Goal: Navigation & Orientation: Go to known website

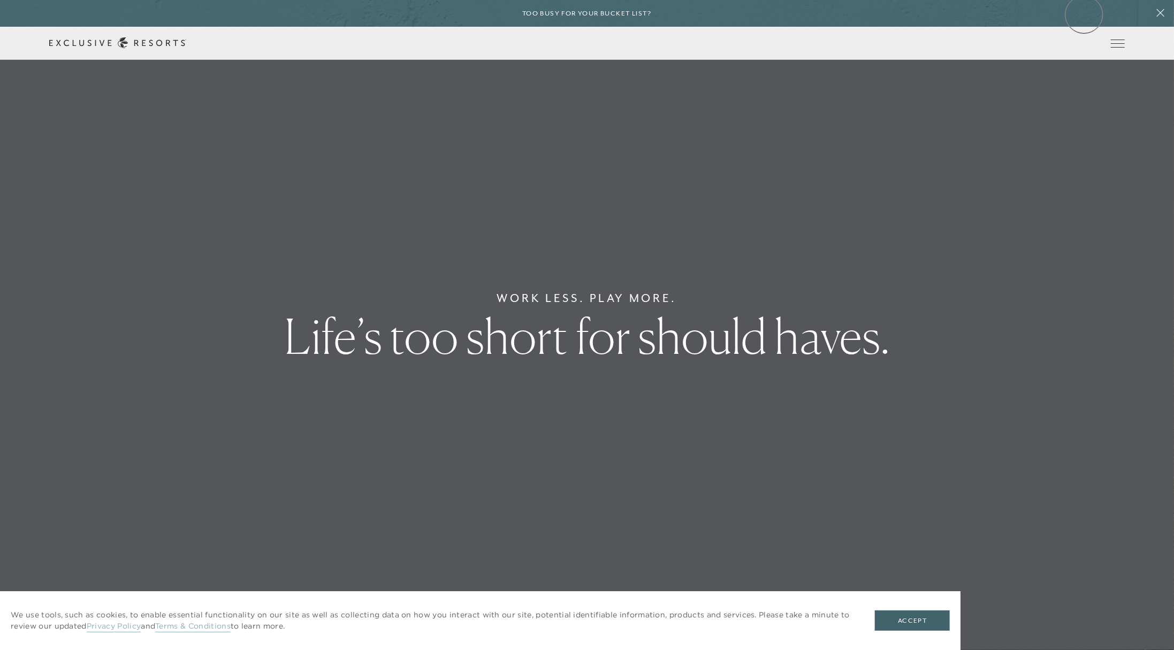
click at [1084, 14] on div "Too busy for your bucket list?" at bounding box center [587, 13] width 1174 height 27
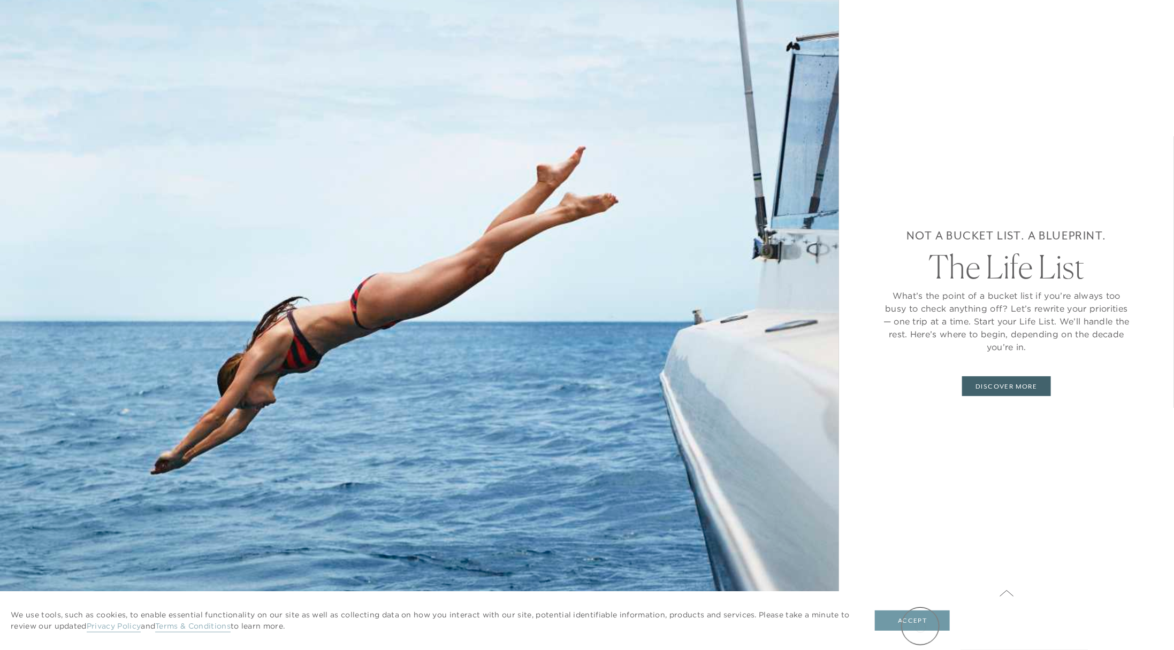
click at [920, 626] on button "Accept" at bounding box center [912, 621] width 75 height 20
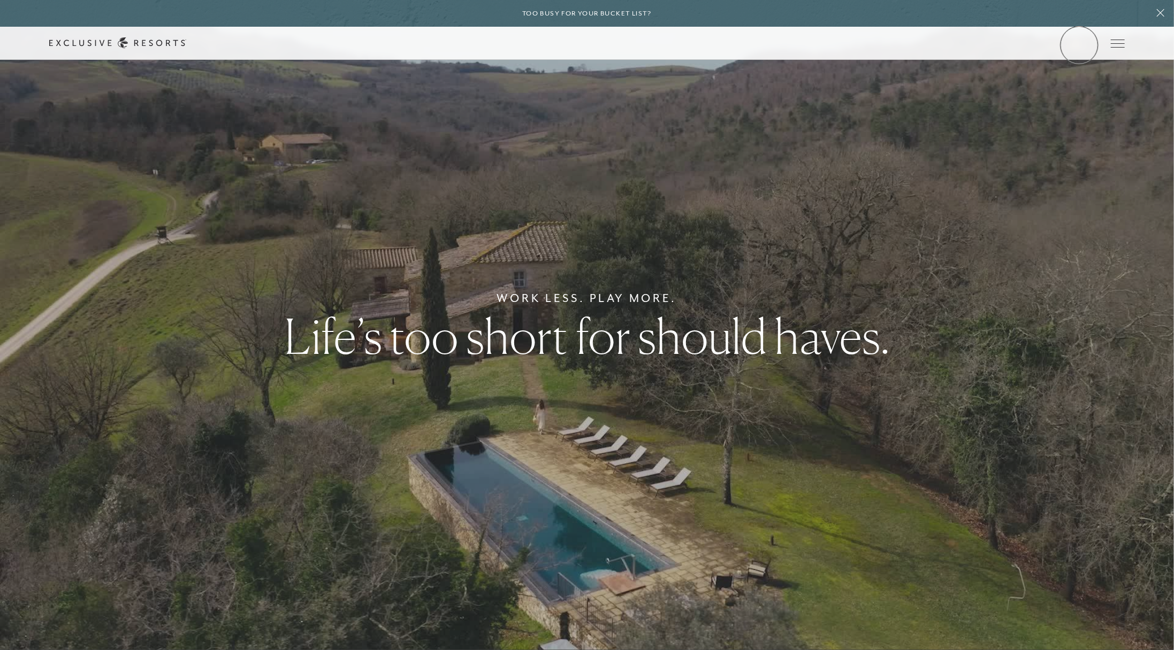
click at [0, 0] on link "Member Login" at bounding box center [0, 0] width 0 height 0
